Goal: Find specific page/section: Find specific page/section

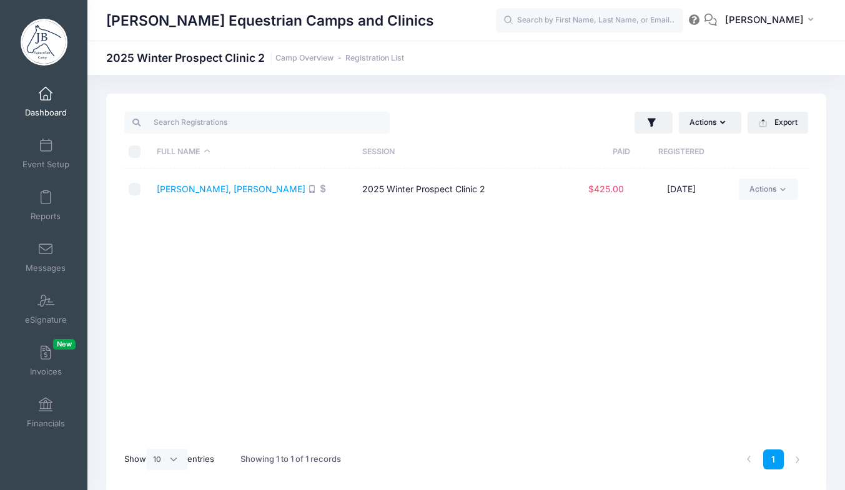
select select "10"
click at [40, 415] on link "Financials" at bounding box center [45, 413] width 59 height 44
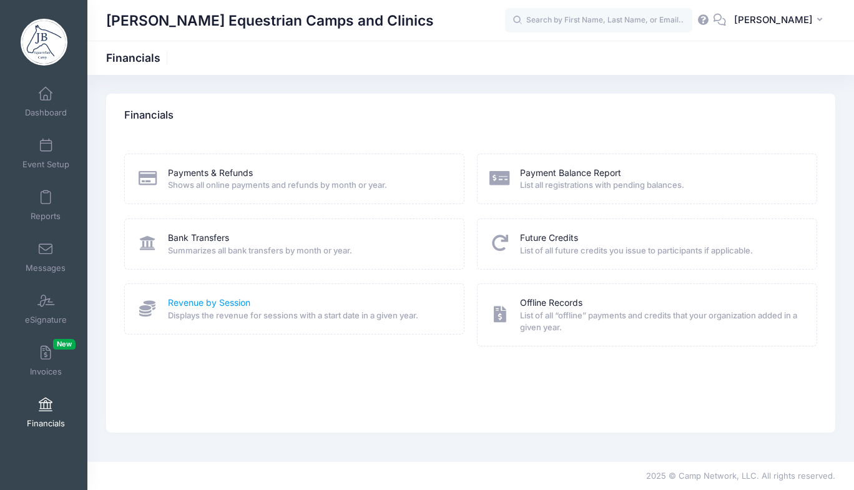
click at [226, 304] on link "Revenue by Session" at bounding box center [209, 303] width 82 height 13
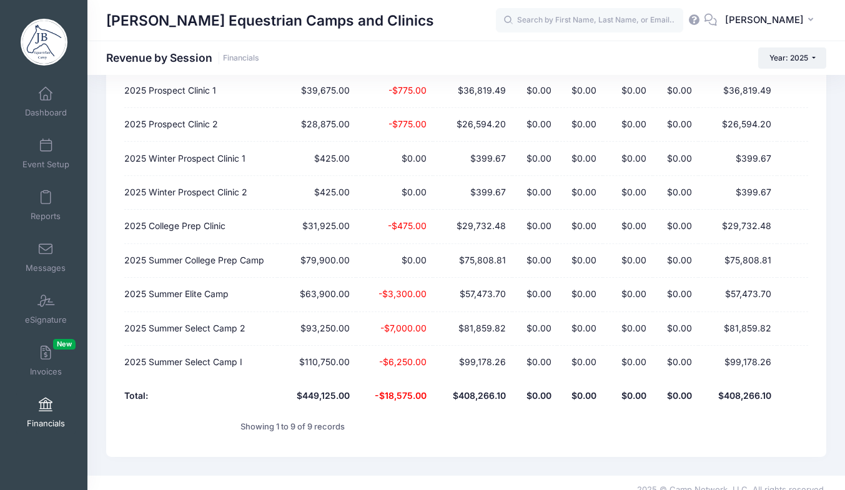
scroll to position [155, 0]
click at [43, 164] on span "Event Setup" at bounding box center [45, 164] width 47 height 11
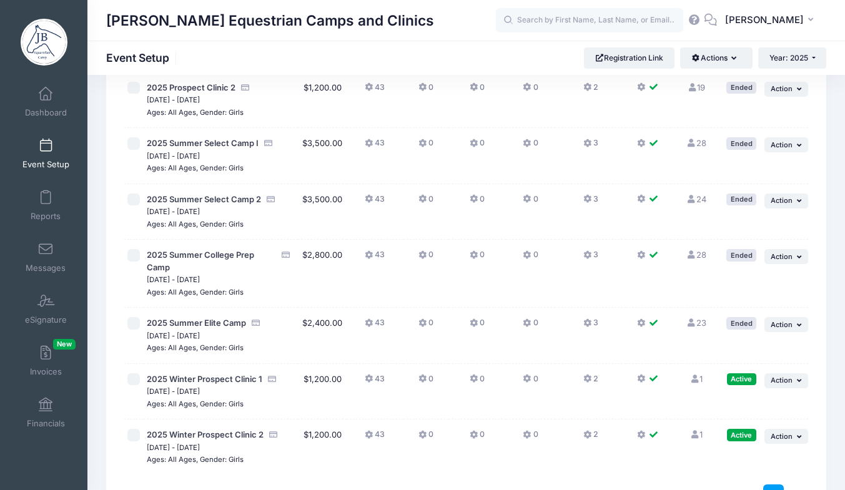
scroll to position [203, 0]
